Goal: Task Accomplishment & Management: Use online tool/utility

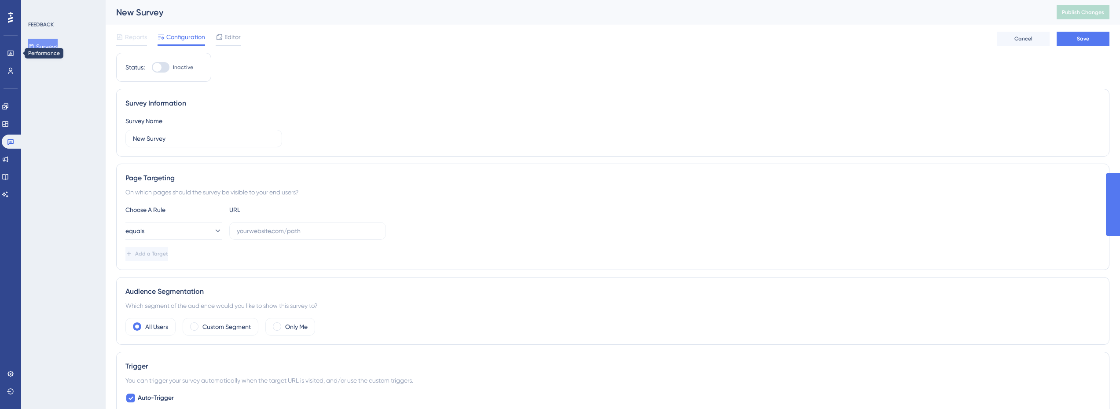
click at [8, 49] on link at bounding box center [10, 53] width 7 height 14
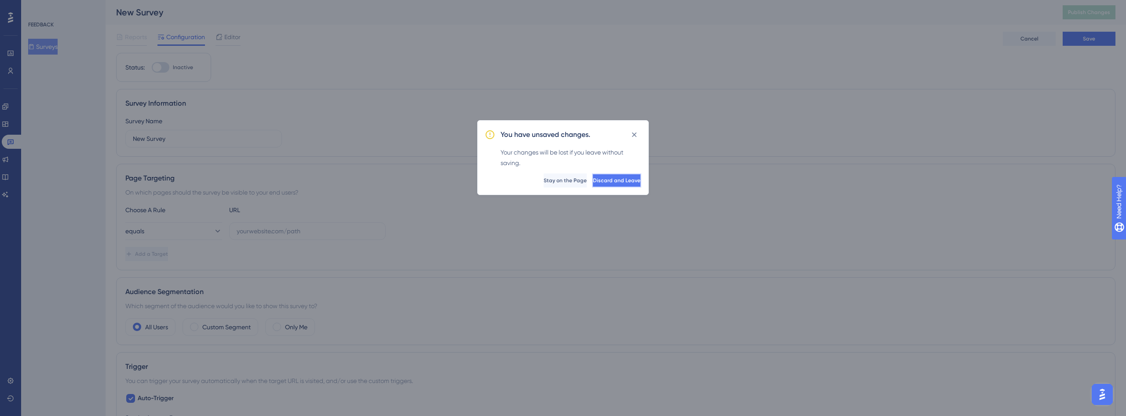
click at [612, 181] on span "Discard and Leave" at bounding box center [617, 180] width 48 height 7
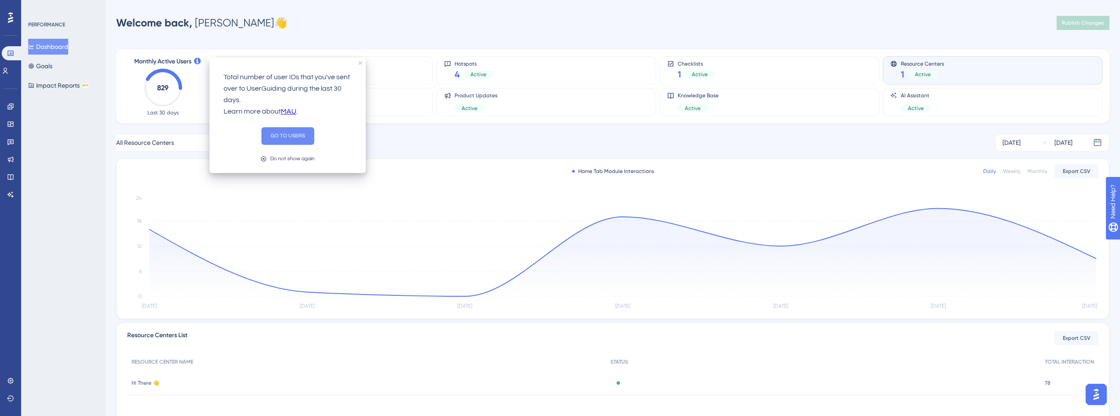
click at [299, 139] on button "GO TO USERS" at bounding box center [287, 136] width 53 height 18
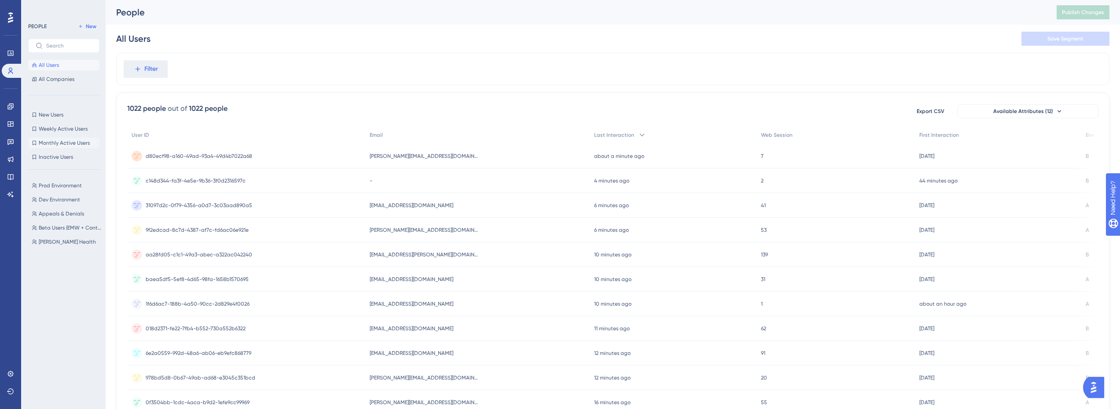
click at [76, 138] on button "Monthly Active Users Monthly Active Users" at bounding box center [63, 143] width 71 height 11
click at [1085, 135] on span "Env" at bounding box center [1089, 135] width 8 height 7
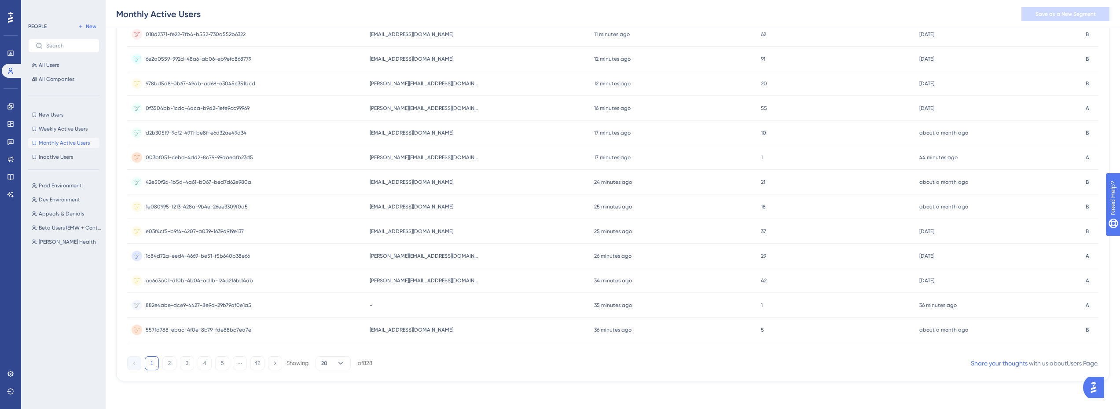
drag, startPoint x: 513, startPoint y: 354, endPoint x: 842, endPoint y: 330, distance: 330.8
click at [838, 331] on div "User ID Email Last Interaction Web Session First Interaction Env d80ecf98-a160-…" at bounding box center [612, 92] width 971 height 521
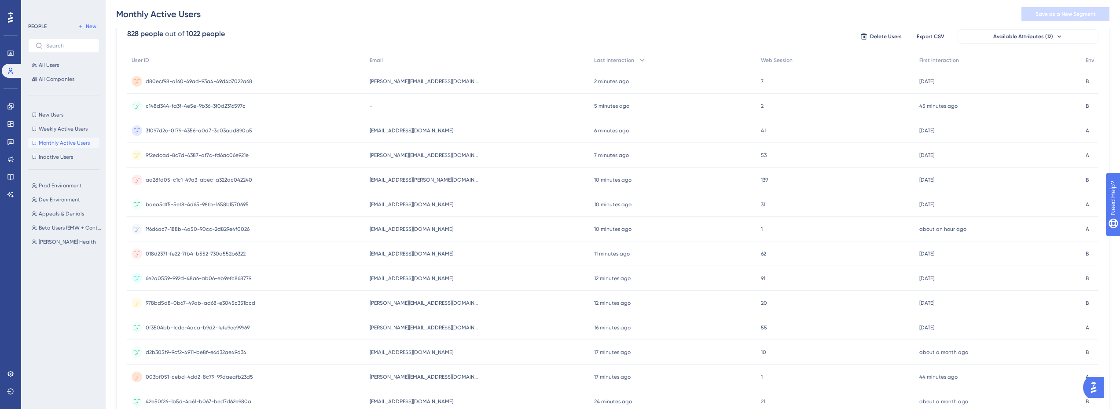
scroll to position [78, 0]
click at [1090, 62] on span "Env" at bounding box center [1089, 60] width 8 height 7
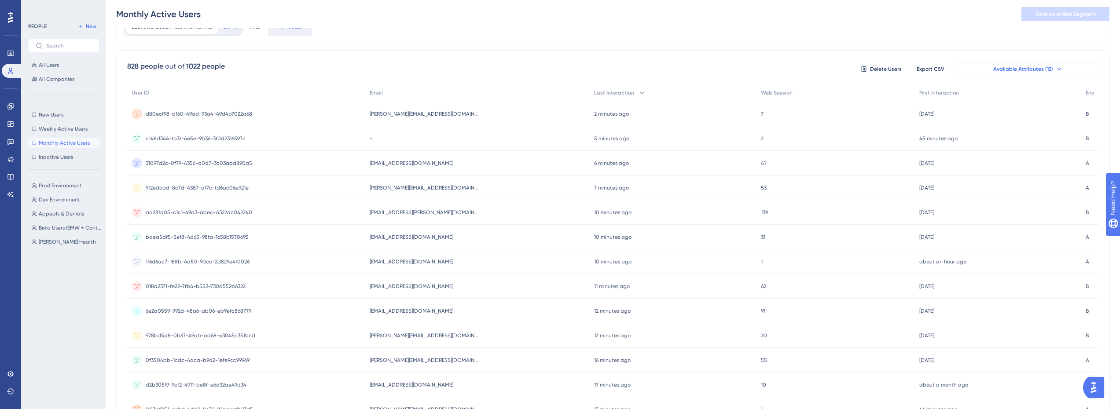
scroll to position [0, 0]
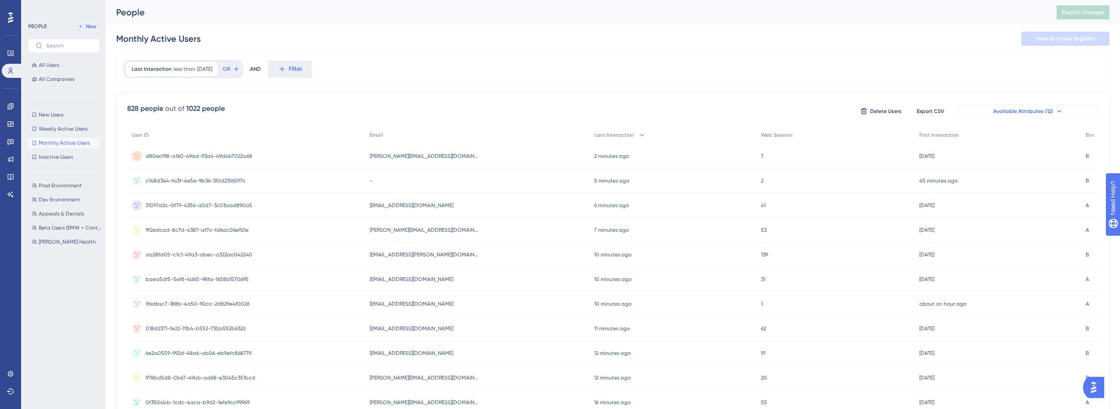
click at [1047, 111] on span "Available Attributes (12)" at bounding box center [1023, 111] width 60 height 7
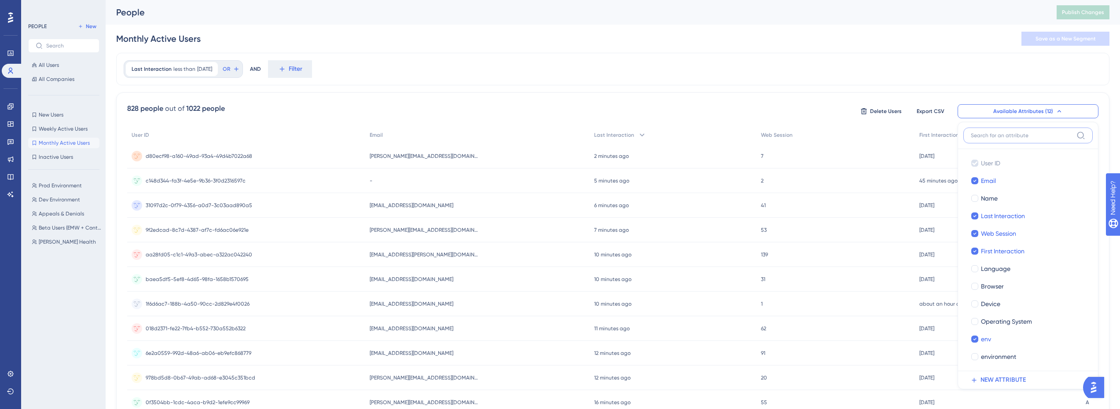
scroll to position [51, 0]
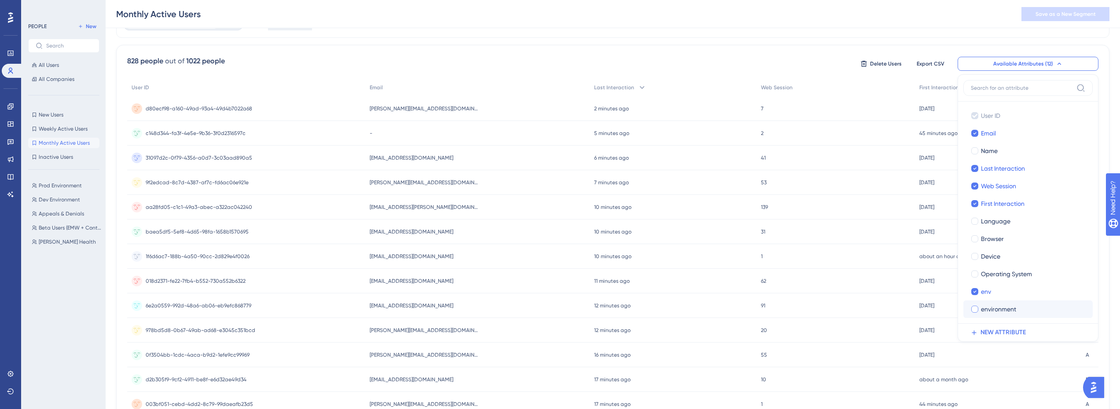
click at [974, 308] on div at bounding box center [974, 309] width 7 height 7
checkbox input "true"
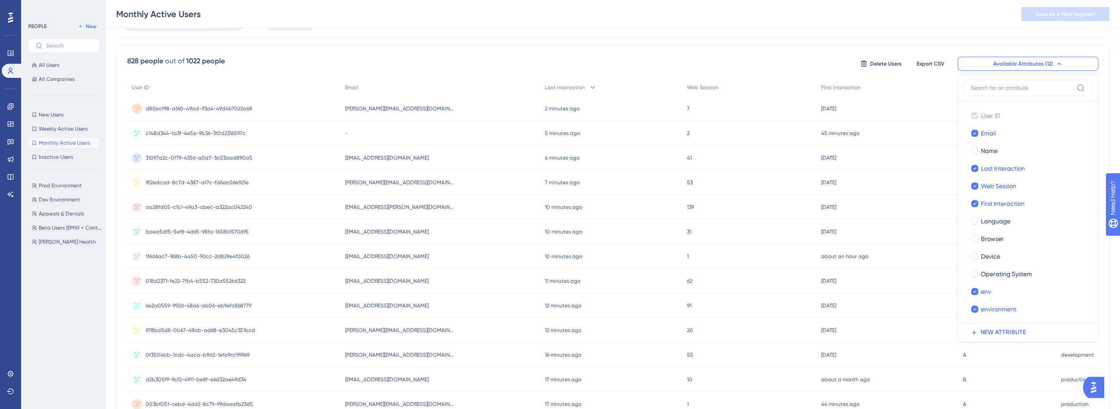
click at [714, 27] on div "Monthly Active Users Save as a New Segment" at bounding box center [613, 14] width 1014 height 28
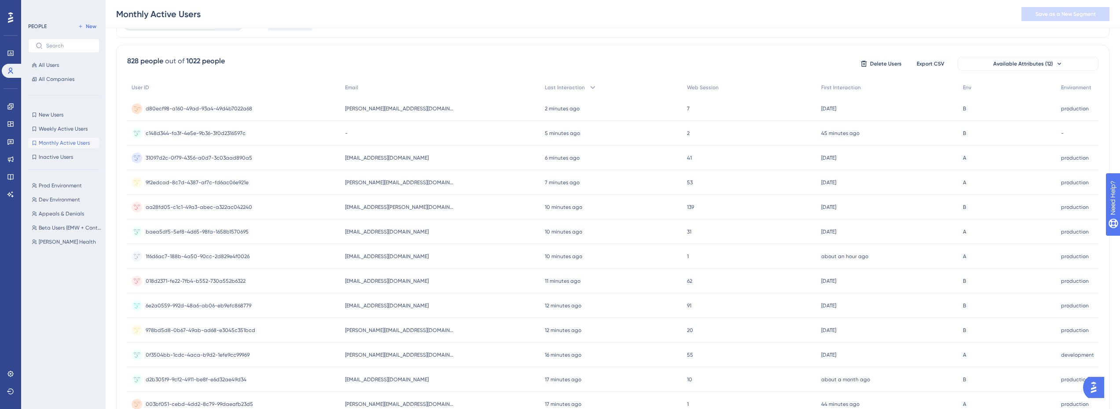
click at [1073, 105] on span "production" at bounding box center [1075, 108] width 28 height 7
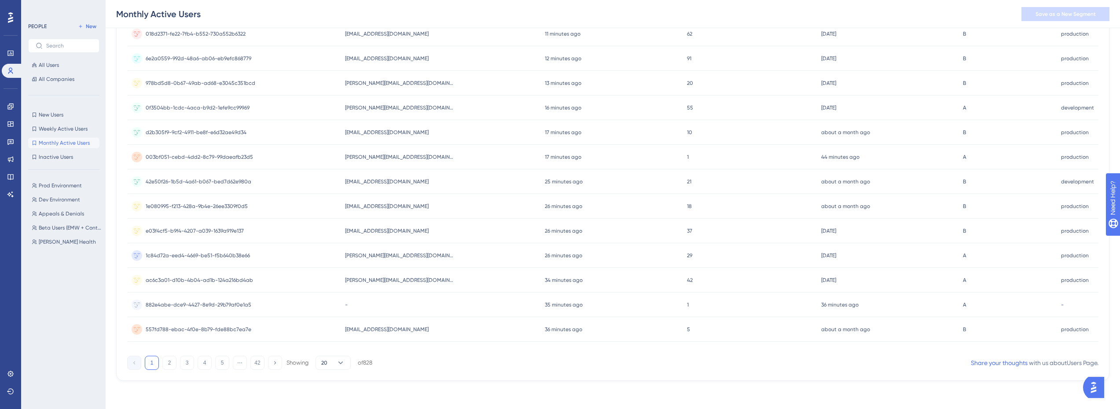
drag, startPoint x: 593, startPoint y: 350, endPoint x: 929, endPoint y: 347, distance: 336.1
click at [929, 347] on div "User ID Email Last Interaction Web Session First Interaction Env Environment d8…" at bounding box center [612, 92] width 971 height 521
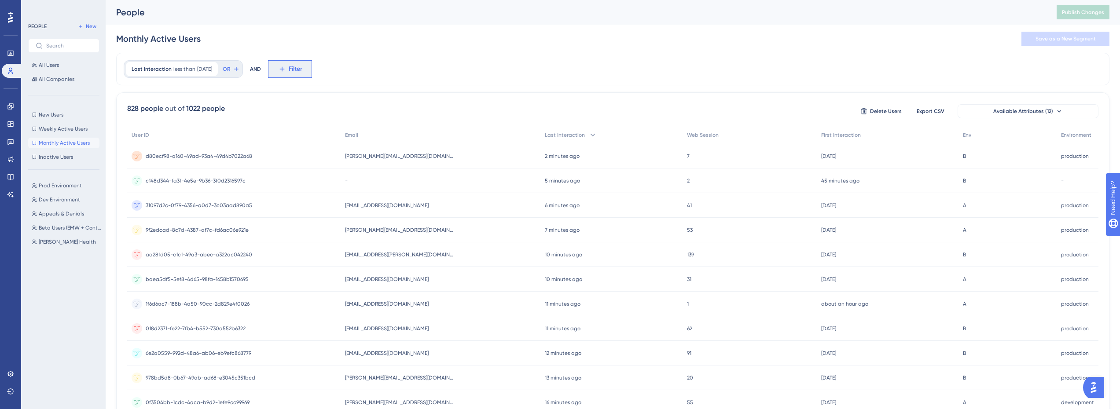
click at [285, 70] on button "Filter" at bounding box center [290, 69] width 44 height 18
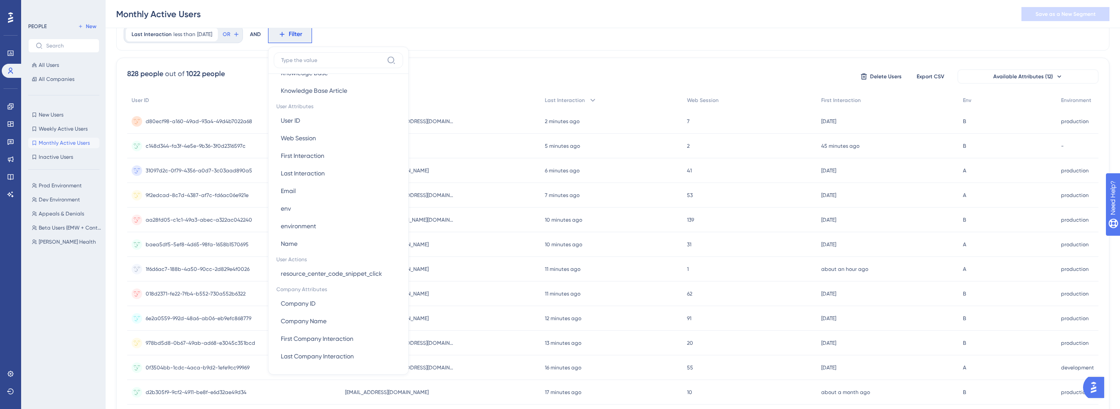
scroll to position [375, 0]
click at [316, 227] on span "environment" at bounding box center [298, 225] width 35 height 11
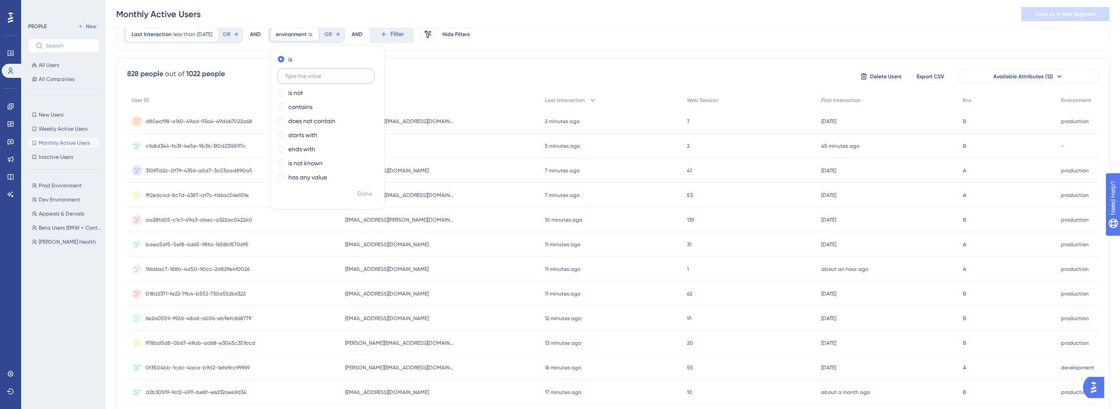
click at [333, 77] on input "text" at bounding box center [326, 76] width 82 height 6
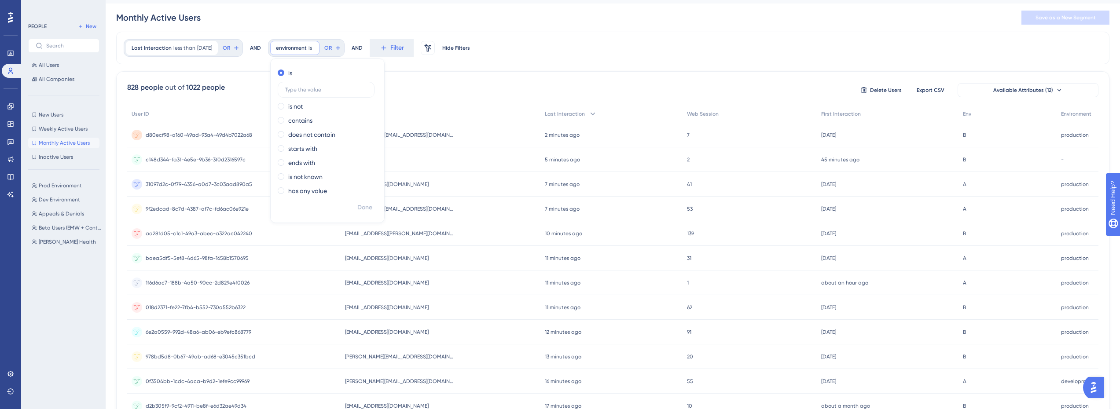
scroll to position [0, 0]
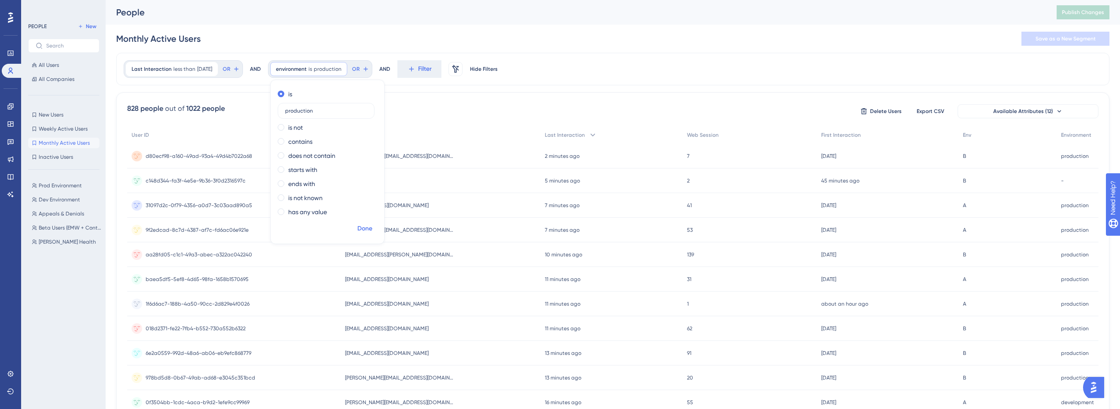
type input "production"
click at [372, 231] on span "Done" at bounding box center [364, 228] width 15 height 11
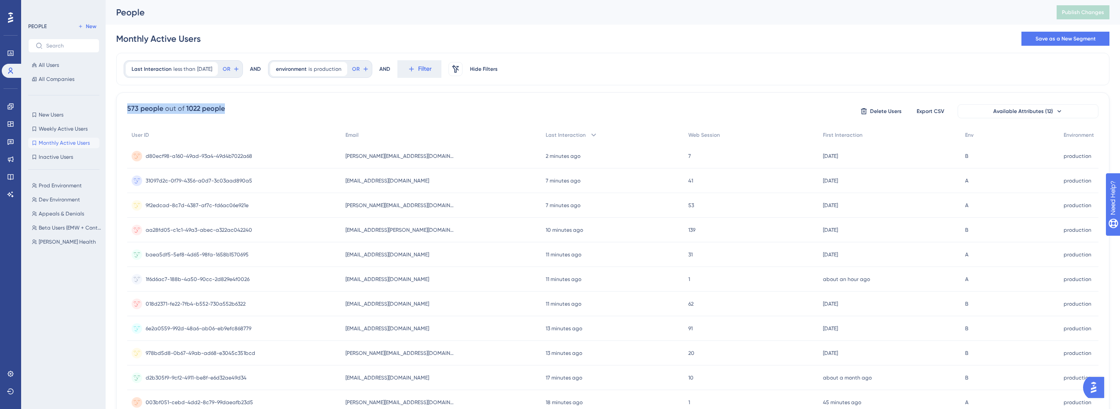
drag, startPoint x: 127, startPoint y: 107, endPoint x: 245, endPoint y: 109, distance: 117.9
click at [245, 109] on div "573 people out of 1022 people Delete Users Export CSV Available Attributes (12)…" at bounding box center [612, 383] width 993 height 583
copy div "573 people out of 1022 people"
click at [308, 105] on div "573 people out of 1022 people Delete Users Export CSV Available Attributes (12)" at bounding box center [612, 111] width 971 height 16
click at [288, 116] on div "573 people out of 1022 people Delete Users Export CSV Available Attributes (12)" at bounding box center [612, 111] width 971 height 16
